Goal: Information Seeking & Learning: Learn about a topic

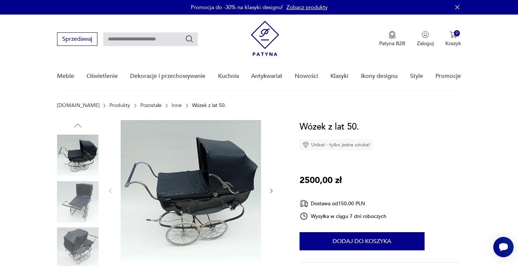
click at [216, 176] on img at bounding box center [191, 190] width 140 height 140
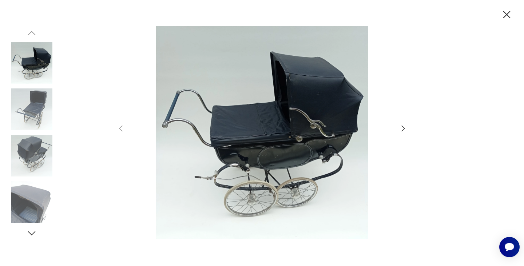
click at [400, 124] on div at bounding box center [261, 133] width 291 height 214
click at [403, 130] on icon "button" at bounding box center [403, 128] width 9 height 9
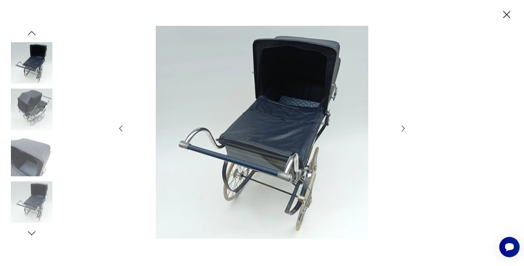
click at [402, 127] on icon "button" at bounding box center [403, 128] width 3 height 6
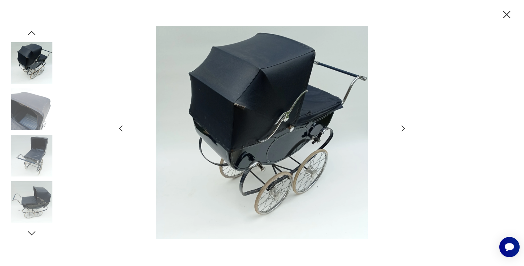
click at [402, 127] on icon "button" at bounding box center [403, 128] width 3 height 6
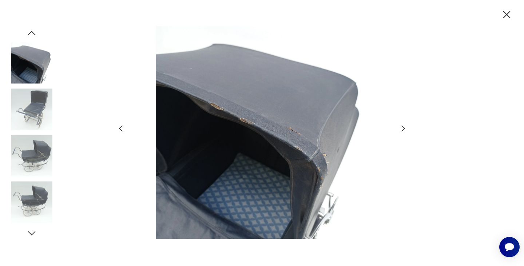
click at [402, 127] on icon "button" at bounding box center [403, 128] width 3 height 6
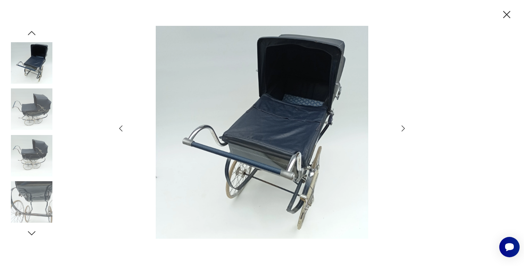
click at [509, 14] on icon "button" at bounding box center [506, 14] width 13 height 13
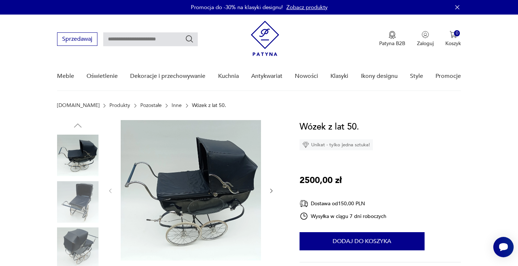
click at [212, 188] on img at bounding box center [191, 190] width 140 height 140
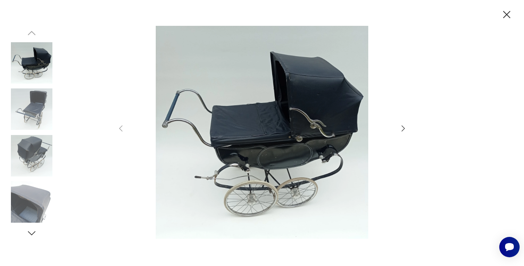
click at [404, 125] on icon "button" at bounding box center [403, 128] width 9 height 9
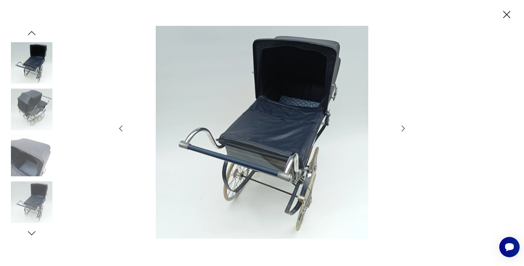
click at [403, 128] on icon "button" at bounding box center [403, 128] width 9 height 9
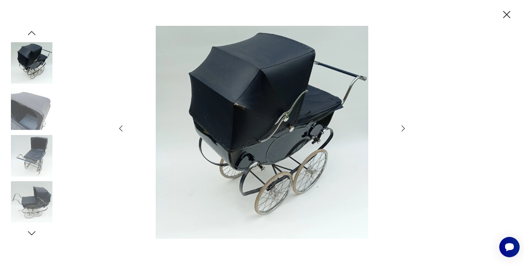
click at [403, 127] on icon "button" at bounding box center [403, 128] width 3 height 6
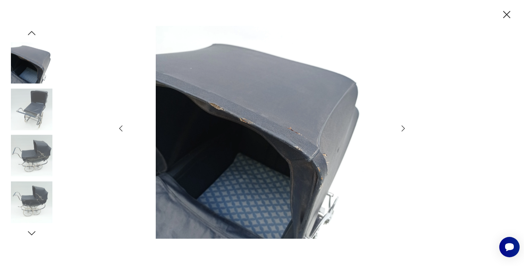
click at [400, 126] on icon "button" at bounding box center [403, 128] width 9 height 9
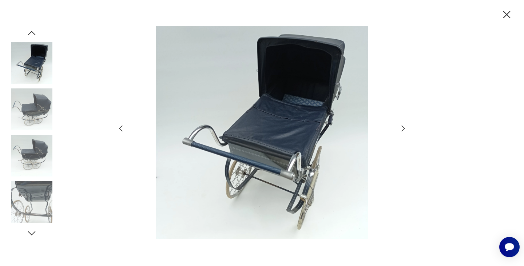
click at [403, 129] on icon "button" at bounding box center [403, 128] width 9 height 9
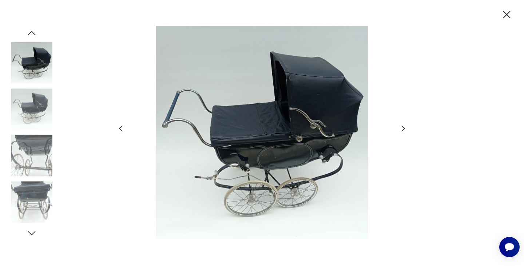
click at [505, 14] on icon "button" at bounding box center [506, 14] width 13 height 13
